Goal: Transaction & Acquisition: Purchase product/service

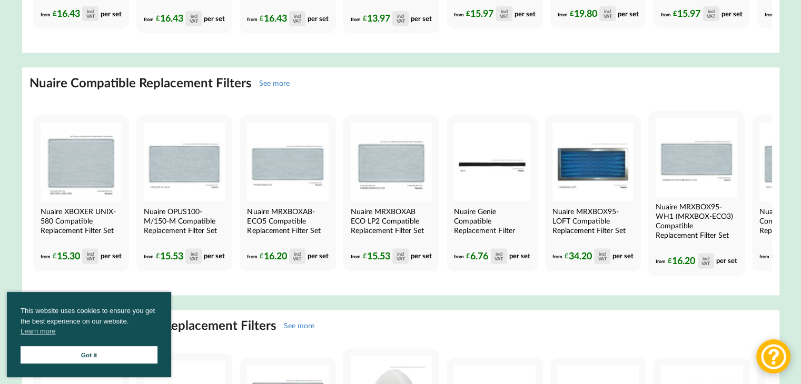
scroll to position [1705, 0]
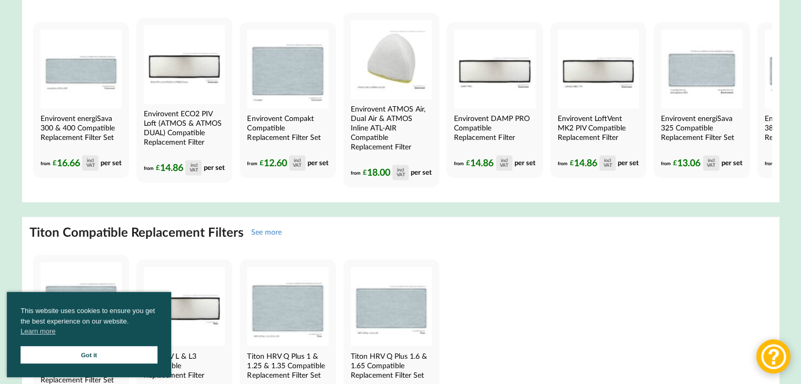
click at [123, 350] on link "Got it" at bounding box center [89, 355] width 137 height 17
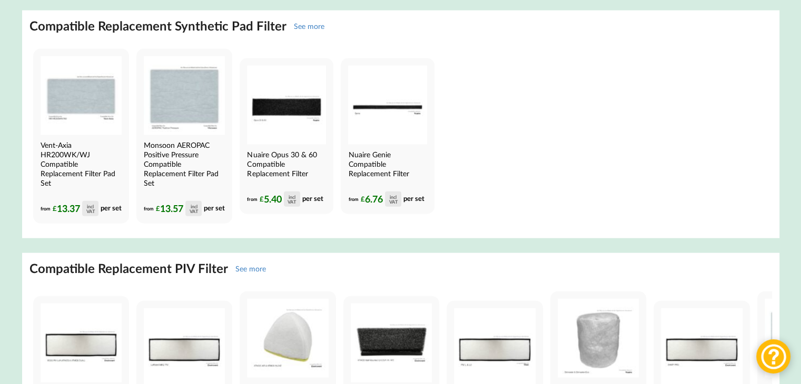
scroll to position [2714, 0]
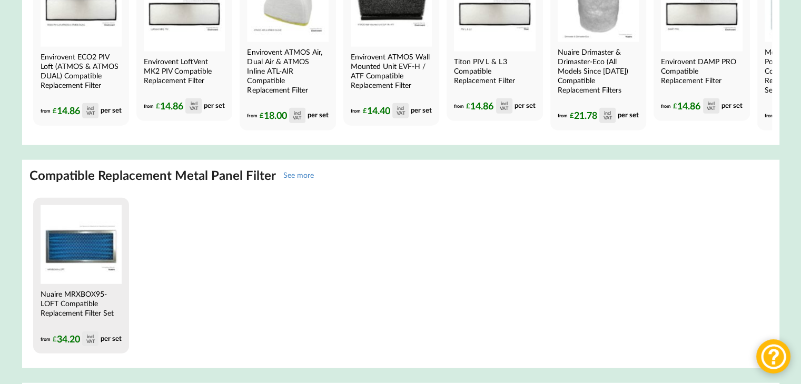
click at [93, 284] on img at bounding box center [81, 244] width 81 height 79
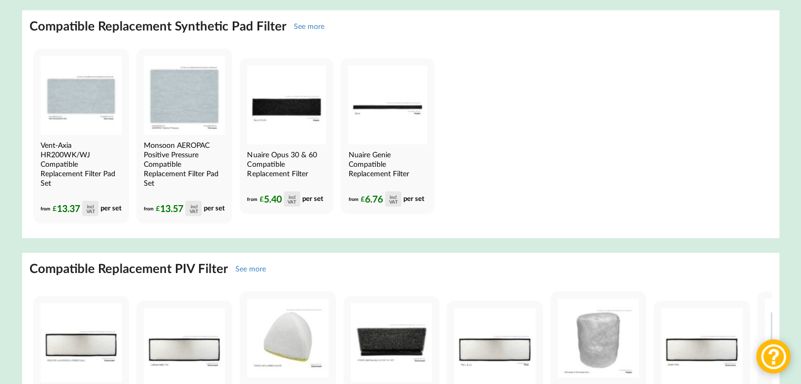
scroll to position [2041, 0]
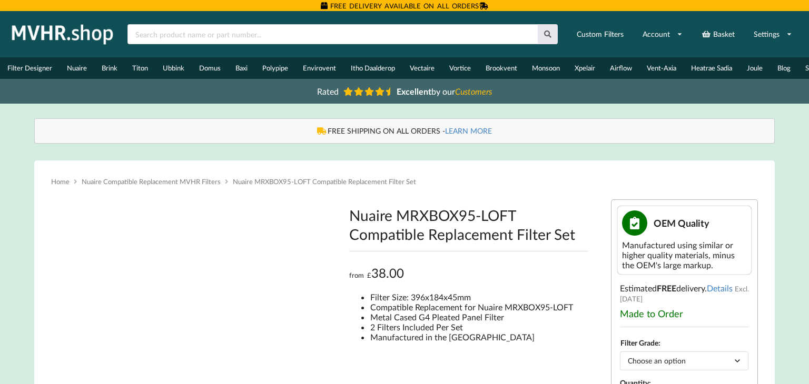
type input "**********"
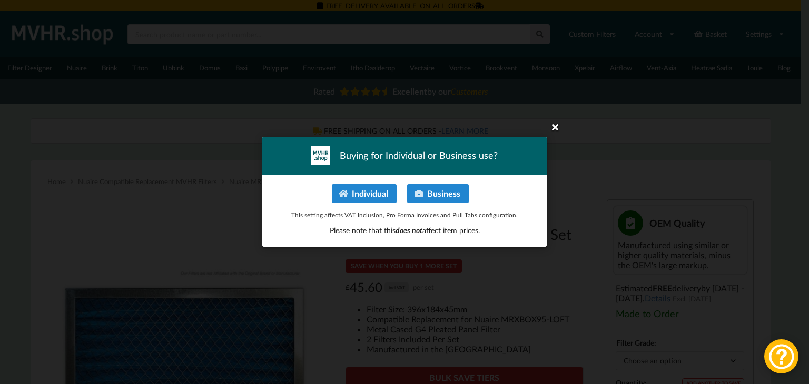
click at [554, 129] on icon at bounding box center [555, 127] width 17 height 17
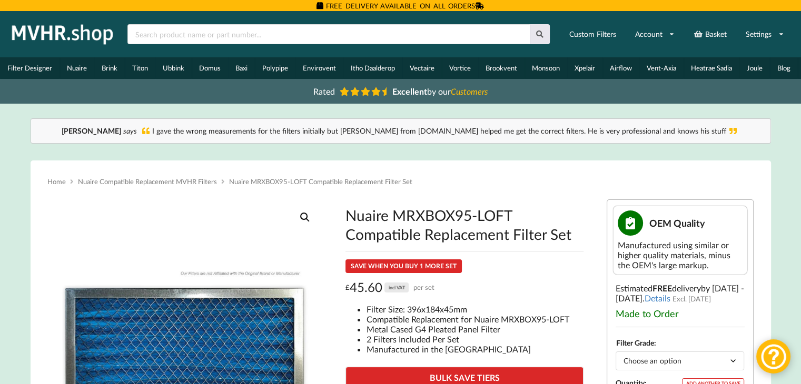
click at [486, 216] on h1 "Nuaire MRXBOX95-LOFT Compatible Replacement Filter Set" at bounding box center [464, 225] width 238 height 38
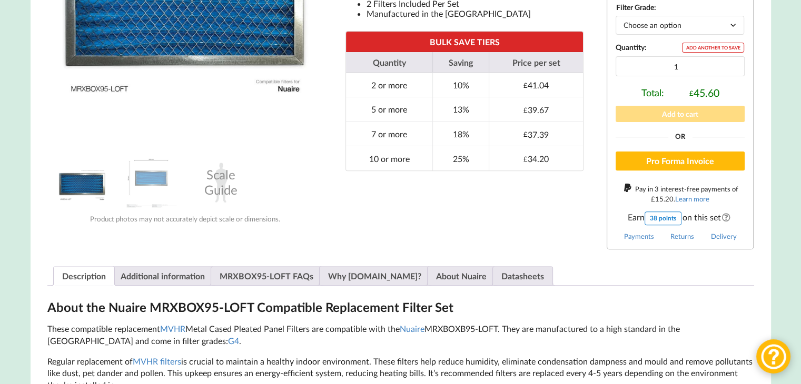
scroll to position [672, 0]
